Goal: Information Seeking & Learning: Learn about a topic

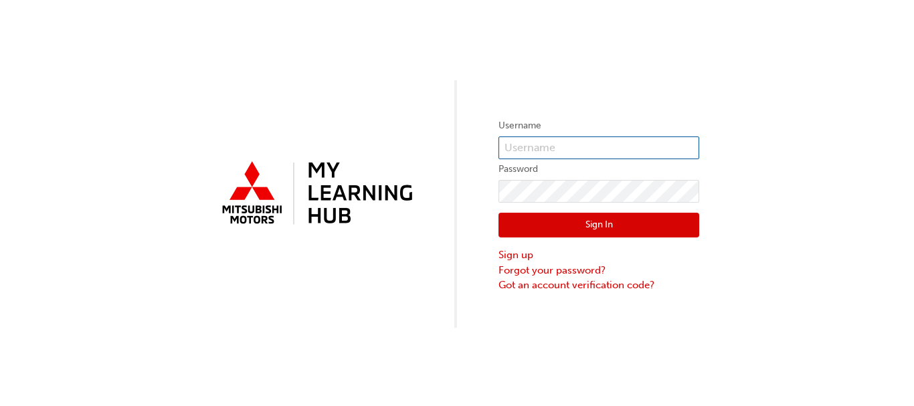
click at [543, 146] on input "text" at bounding box center [598, 147] width 201 height 23
type input "[PERSON_NAME]"
click at [565, 222] on button "Sign In" at bounding box center [598, 225] width 201 height 25
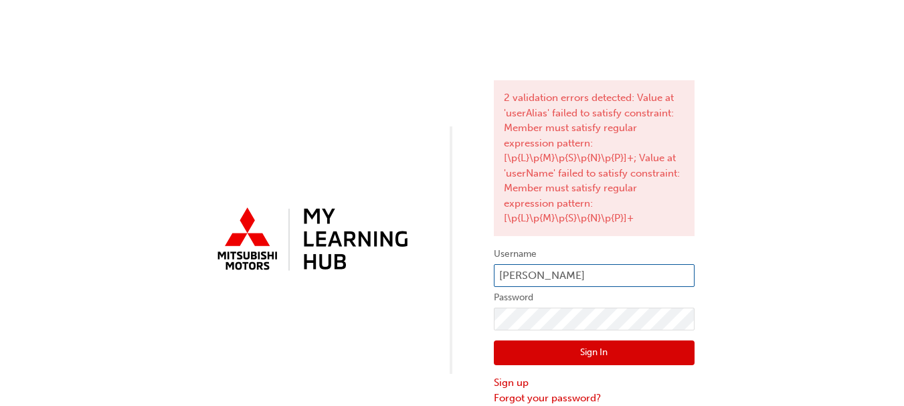
click at [579, 271] on input "[PERSON_NAME]" at bounding box center [594, 275] width 201 height 23
type input "P"
type input "s464pziersch"
click at [608, 355] on button "Sign In" at bounding box center [594, 353] width 201 height 25
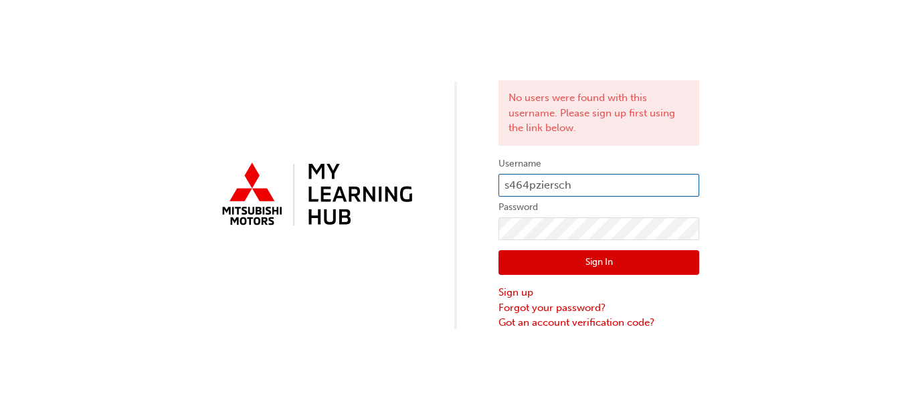
click at [588, 184] on input "s464pziersch" at bounding box center [598, 185] width 201 height 23
type input "s"
type input "0005264865"
click at [601, 261] on button "Sign In" at bounding box center [598, 262] width 201 height 25
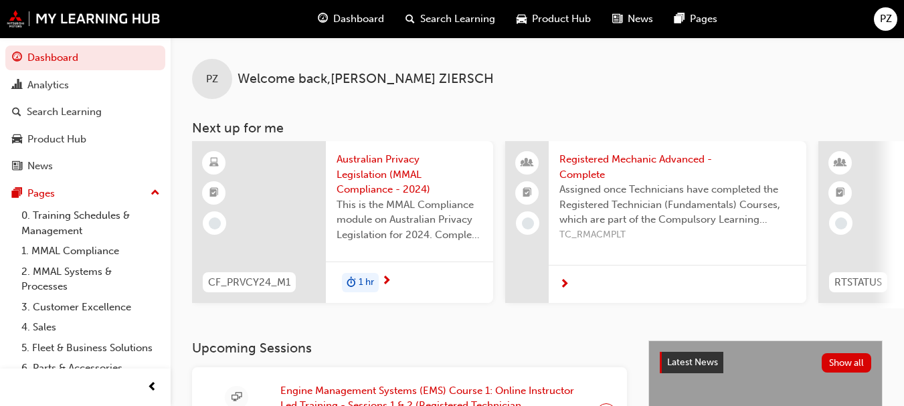
click at [378, 179] on span "Australian Privacy Legislation (MMAL Compliance - 2024)" at bounding box center [410, 174] width 146 height 45
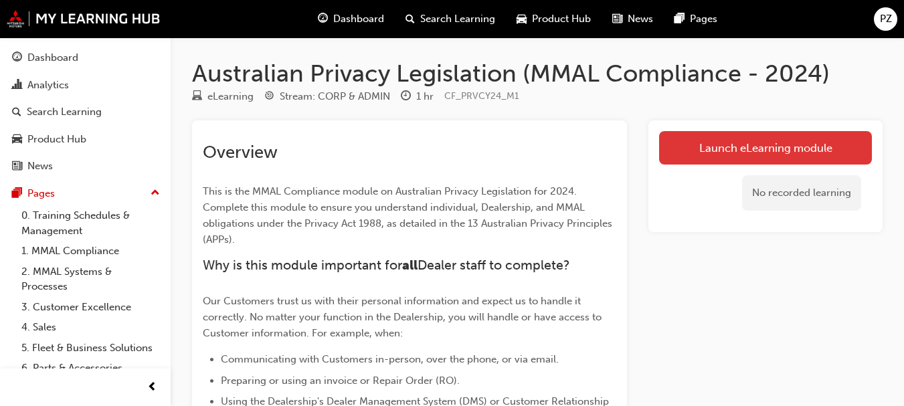
click at [692, 151] on link "Launch eLearning module" at bounding box center [765, 147] width 213 height 33
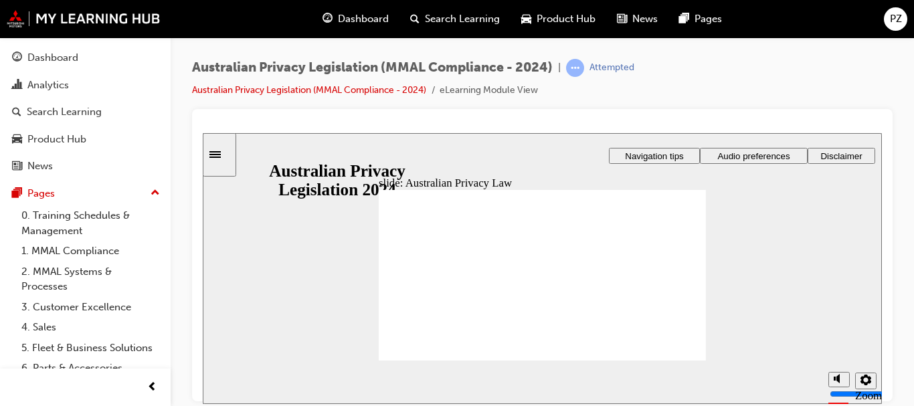
click at [753, 160] on span "Audio preferences" at bounding box center [753, 156] width 72 height 10
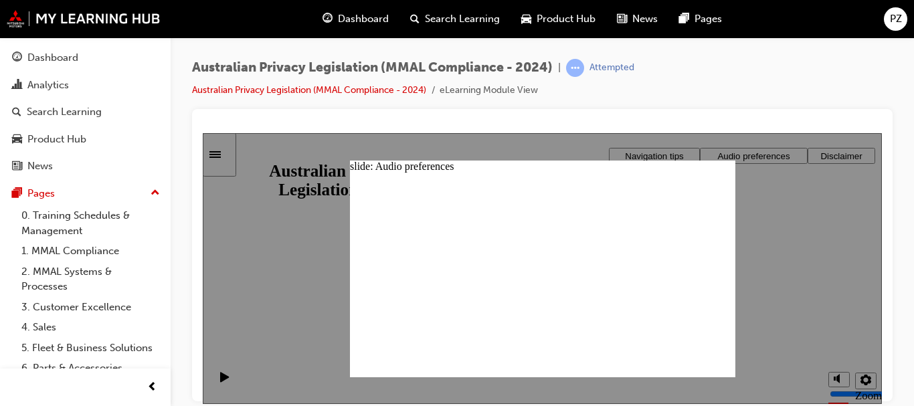
click at [715, 96] on div "Australian Privacy Legislation (MMAL Compliance - 2024) | Attempted Australian …" at bounding box center [542, 84] width 700 height 50
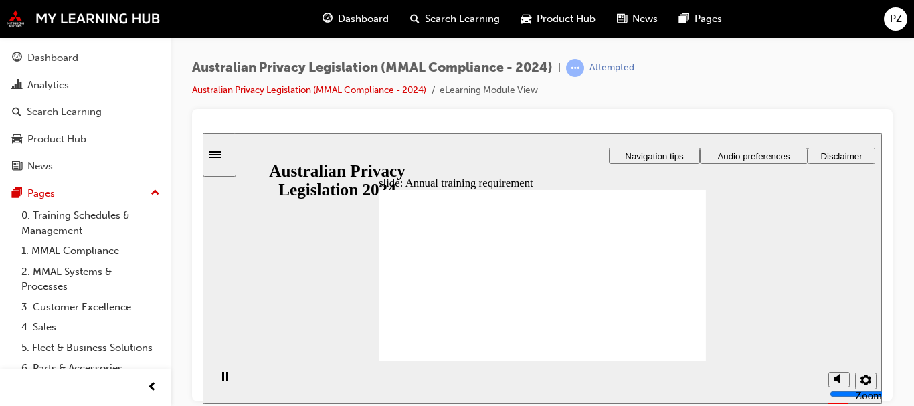
click at [220, 153] on icon "Sidebar Toggle" at bounding box center [219, 153] width 20 height 8
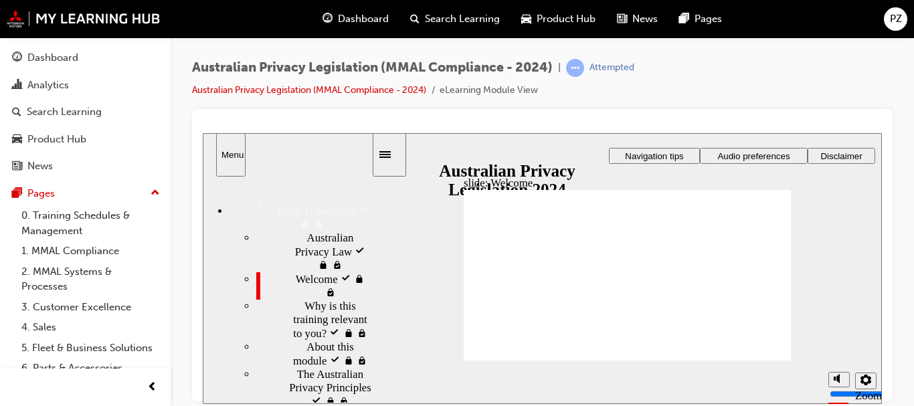
click at [221, 153] on div "Menu" at bounding box center [230, 154] width 19 height 10
click at [387, 152] on div "Sidebar Toggle" at bounding box center [389, 154] width 23 height 10
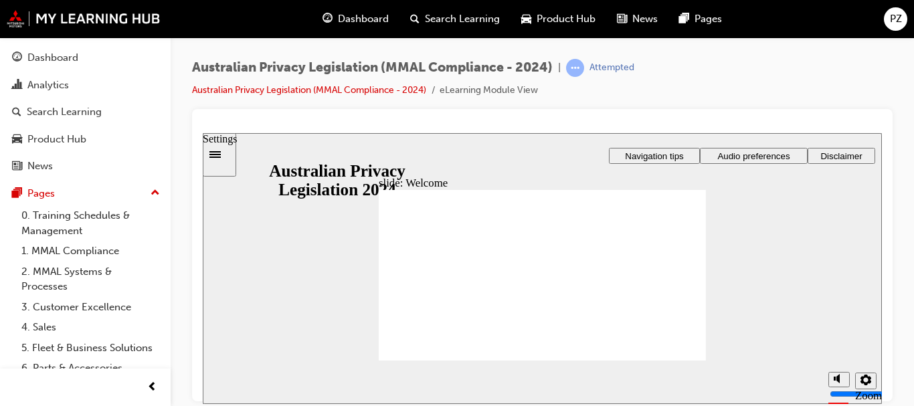
click at [874, 381] on button "Settings" at bounding box center [865, 380] width 21 height 17
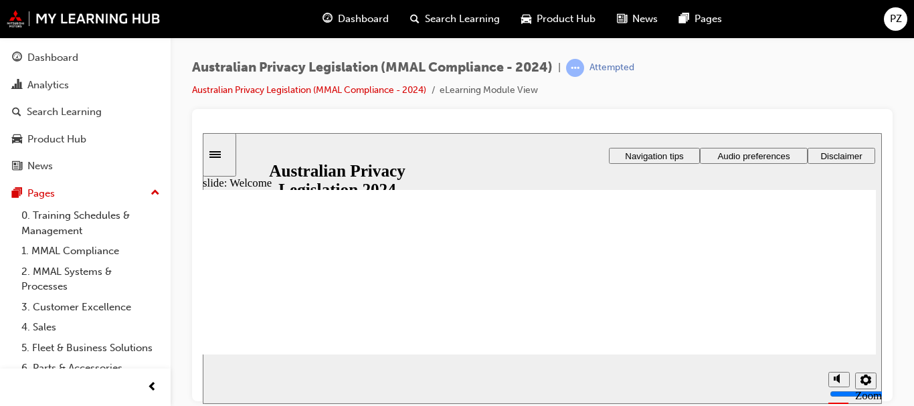
click at [865, 378] on icon "Settings" at bounding box center [865, 379] width 11 height 11
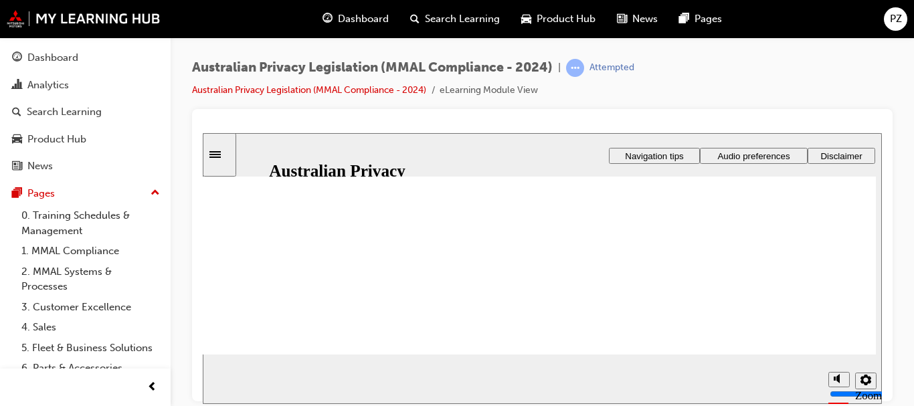
scroll to position [128, 0]
drag, startPoint x: 876, startPoint y: 238, endPoint x: 890, endPoint y: 347, distance: 109.3
click at [882, 347] on html "slide: Welcome Rectangle 1 Rectangle 3 Privacy, Mitsubishi Motors and you At Mi…" at bounding box center [542, 267] width 679 height 271
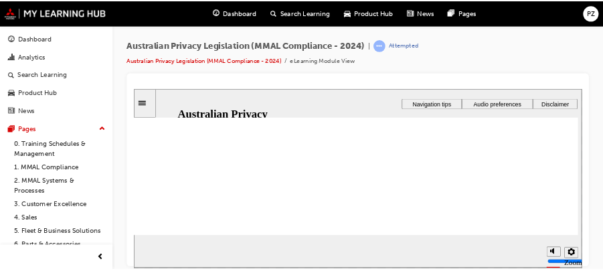
scroll to position [0, 0]
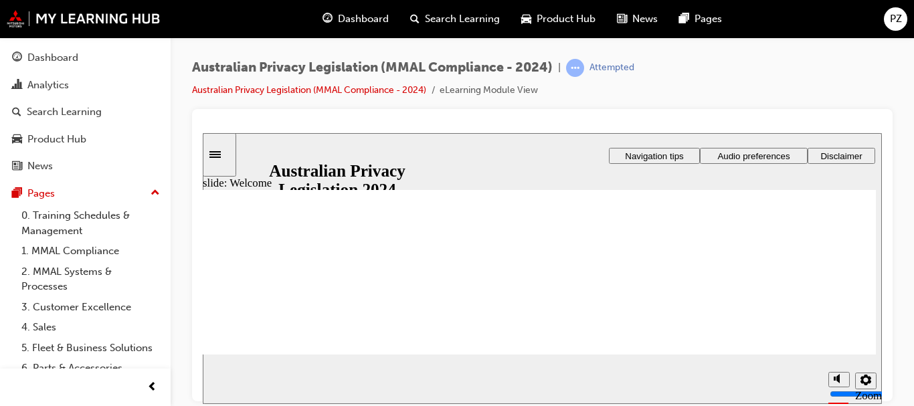
drag, startPoint x: 477, startPoint y: 149, endPoint x: 421, endPoint y: 138, distance: 57.1
click at [421, 138] on div "slide: Welcome Rectangle 1 Rectangle 3 Privacy, Mitsubishi Motors and you At Mi…" at bounding box center [542, 267] width 679 height 271
click at [868, 385] on icon "Settings" at bounding box center [865, 379] width 11 height 11
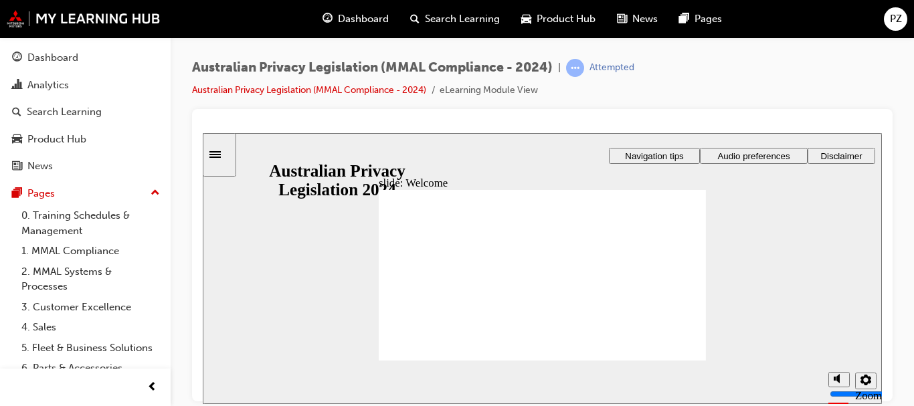
click at [686, 380] on section "Playback Speed 2 1.75" at bounding box center [542, 381] width 679 height 43
drag, startPoint x: 912, startPoint y: 286, endPoint x: 904, endPoint y: 371, distance: 85.9
click at [904, 371] on div "Australian Privacy Legislation (MMAL Compliance - 2024) | Attempted Australian …" at bounding box center [542, 204] width 743 height 335
click at [636, 137] on div "slide: Welcome Rectangle 1 Rectangle 3 Privacy, Mitsubishi Motors and you At Mi…" at bounding box center [542, 267] width 679 height 271
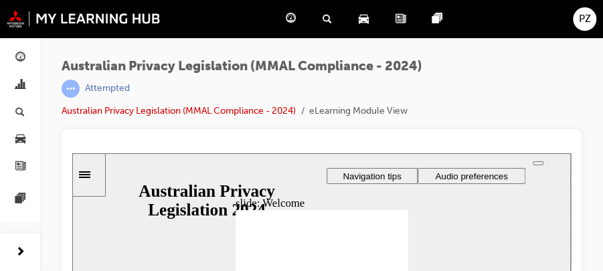
drag, startPoint x: 679, startPoint y: 132, endPoint x: 428, endPoint y: 114, distance: 251.6
click at [428, 114] on div "Australian Privacy Legislation (MMAL Compliance - 2024) | Attempted Australian …" at bounding box center [322, 94] width 520 height 70
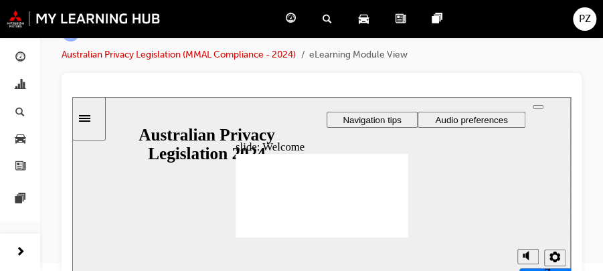
scroll to position [66, 0]
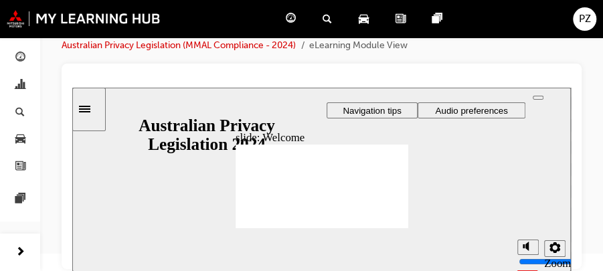
click at [571, 88] on div at bounding box center [321, 80] width 498 height 13
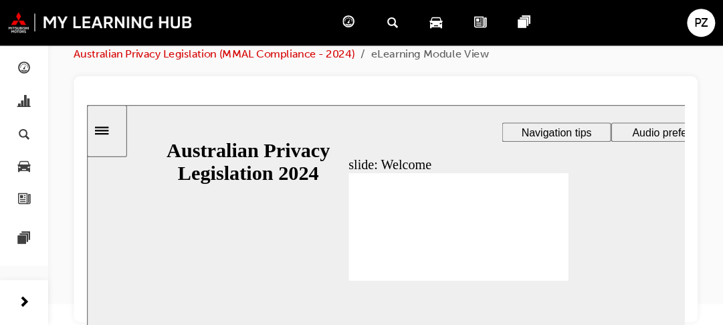
scroll to position [17, 0]
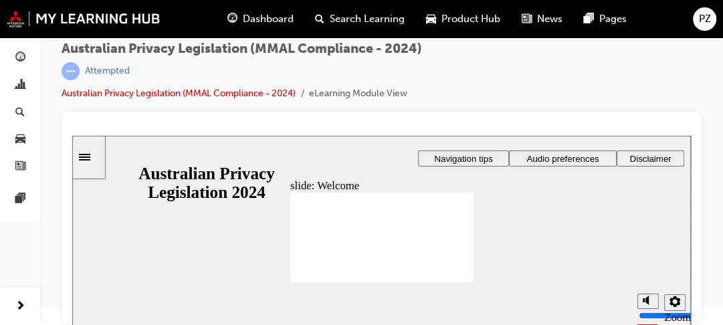
click at [486, 161] on span "Navigation tips" at bounding box center [463, 159] width 58 height 10
click at [672, 299] on icon "Settings" at bounding box center [675, 301] width 11 height 11
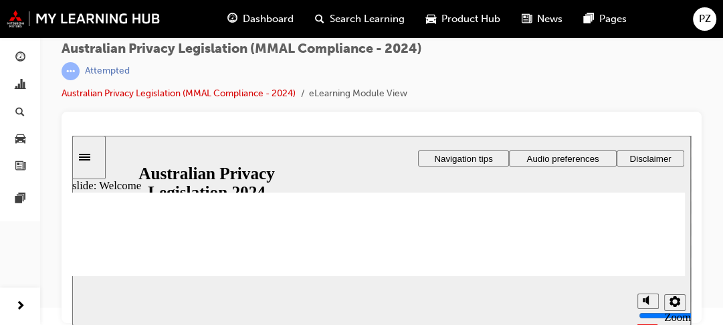
drag, startPoint x: 690, startPoint y: 262, endPoint x: 688, endPoint y: 275, distance: 13.5
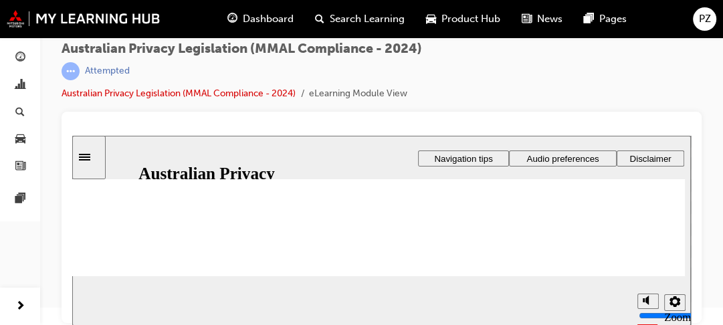
scroll to position [385, 0]
drag, startPoint x: 685, startPoint y: 195, endPoint x: 696, endPoint y: 225, distance: 32.8
click at [691, 225] on html "slide: Welcome Rectangle 1 Rectangle 3 Privacy, Mitsubishi Motors and you At Mi…" at bounding box center [381, 231] width 619 height 190
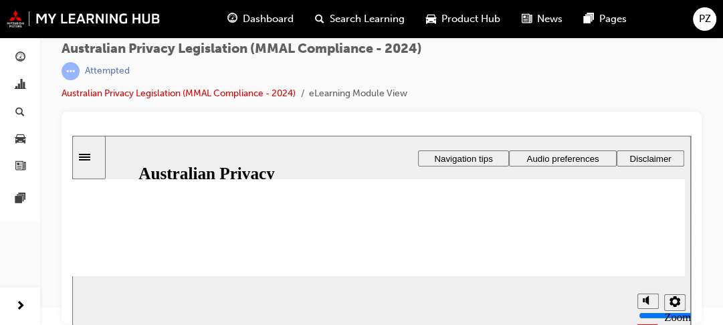
drag, startPoint x: 429, startPoint y: 278, endPoint x: 254, endPoint y: 286, distance: 175.4
click at [254, 286] on div "slide: Welcome Rectangle 1 Rectangle 3 Privacy, Mitsubishi Motors and you At Mi…" at bounding box center [381, 231] width 619 height 190
drag, startPoint x: 687, startPoint y: 236, endPoint x: 702, endPoint y: 307, distance: 72.6
click at [691, 307] on html "slide: Welcome Rectangle 1 Rectangle 3 Privacy, Mitsubishi Motors and you At Mi…" at bounding box center [381, 231] width 619 height 190
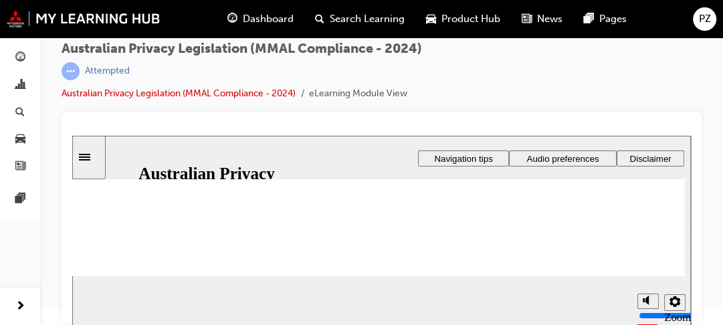
scroll to position [315, 0]
click at [19, 306] on span "next-icon" at bounding box center [20, 306] width 10 height 17
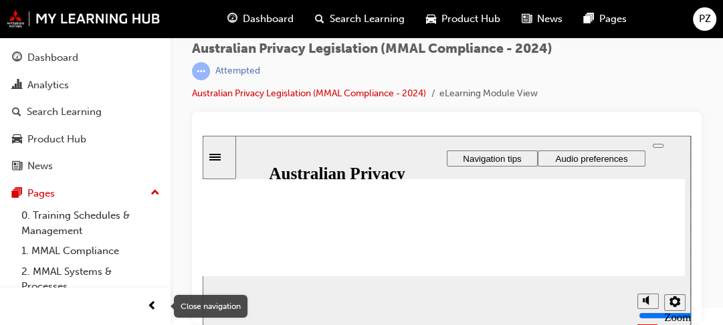
click at [157, 304] on span "prev-icon" at bounding box center [152, 306] width 10 height 17
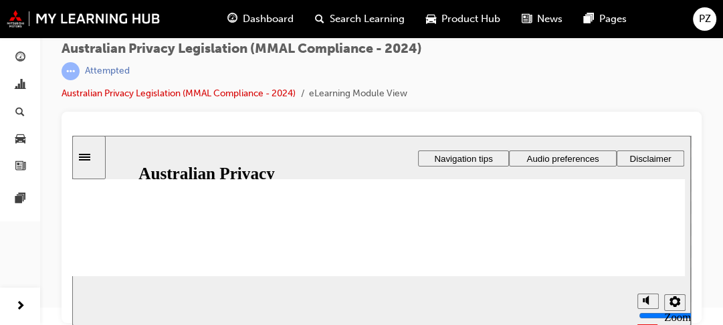
click at [89, 163] on div "Sidebar Toggle" at bounding box center [89, 158] width 23 height 10
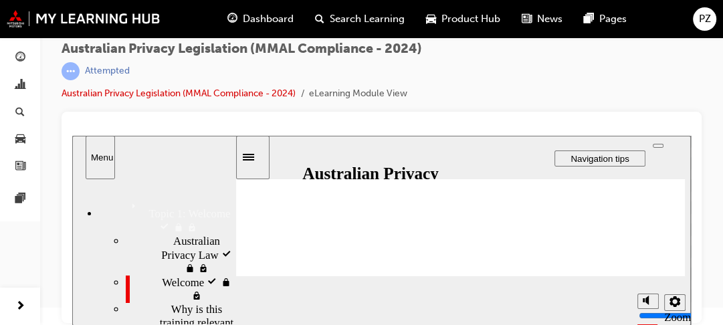
click at [103, 161] on div "Menu" at bounding box center [100, 158] width 19 height 10
click at [250, 160] on div "Sidebar Toggle" at bounding box center [253, 158] width 23 height 10
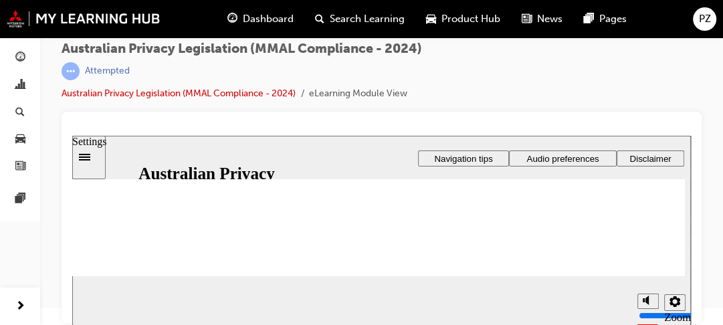
click at [682, 300] on button "Settings" at bounding box center [674, 302] width 21 height 17
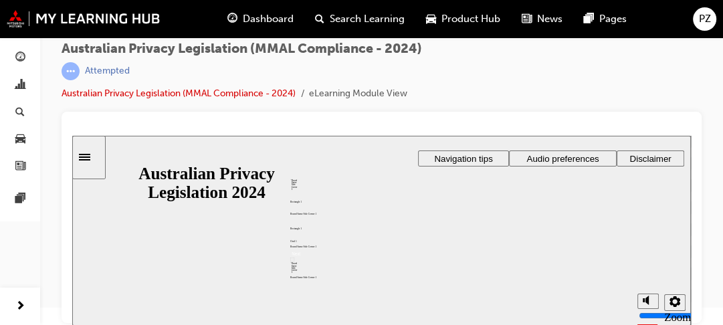
scroll to position [0, 0]
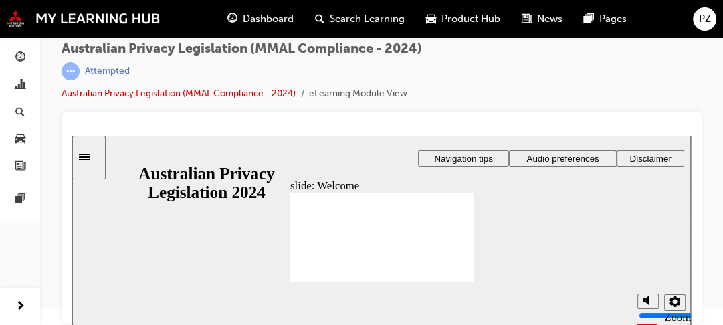
click at [490, 235] on div "slide: Welcome Rectangle 1 Rectangle 3 Privacy, Mitsubishi Motors and you At Mi…" at bounding box center [381, 231] width 619 height 190
drag, startPoint x: 492, startPoint y: 171, endPoint x: 140, endPoint y: 231, distance: 357.1
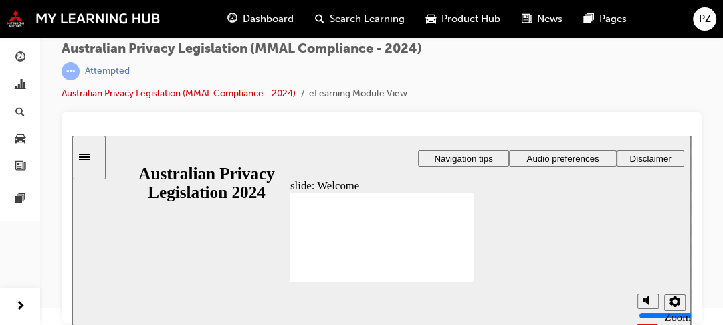
click at [140, 231] on div "slide: Welcome Rectangle 1 Rectangle 3 Privacy, Mitsubishi Motors and you At Mi…" at bounding box center [381, 231] width 619 height 190
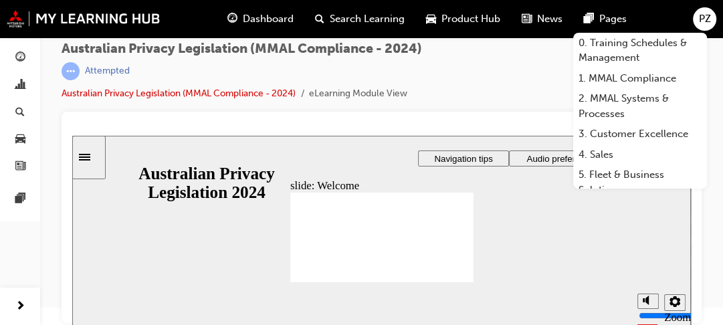
click at [612, 16] on span "Pages" at bounding box center [612, 18] width 27 height 15
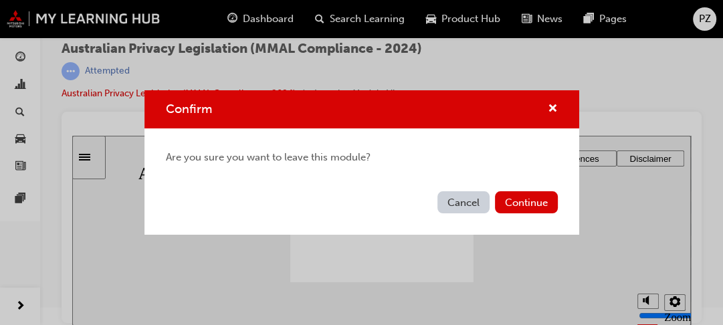
click at [459, 200] on button "Cancel" at bounding box center [464, 202] width 52 height 22
